Goal: Navigation & Orientation: Understand site structure

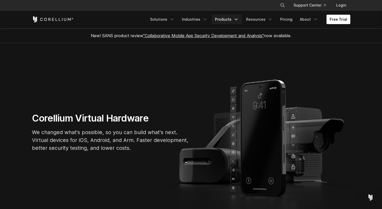
click at [239, 18] on icon "Navigation Menu" at bounding box center [236, 19] width 5 height 5
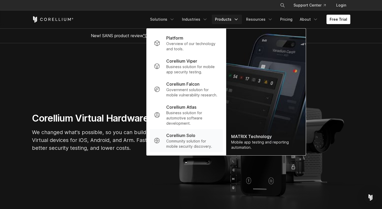
click at [192, 139] on p "Community solution for mobile security discovery." at bounding box center [192, 144] width 52 height 10
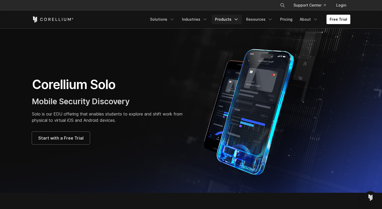
click at [237, 19] on icon "Navigation Menu" at bounding box center [236, 19] width 5 height 5
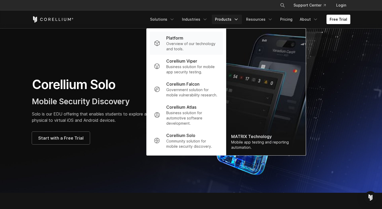
click at [205, 41] on div "Platform" at bounding box center [192, 38] width 52 height 6
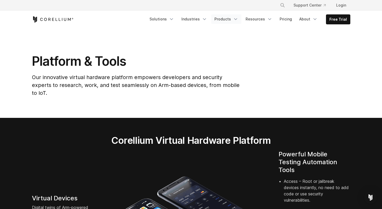
click at [233, 20] on link "Products" at bounding box center [226, 18] width 30 height 9
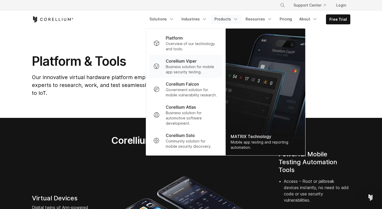
click at [195, 65] on p "Business solution for mobile app security testing." at bounding box center [192, 69] width 52 height 10
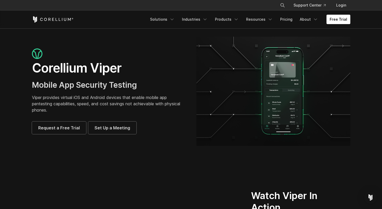
click at [67, 19] on icon "Corellium Home" at bounding box center [53, 19] width 42 height 6
